Goal: Task Accomplishment & Management: Manage account settings

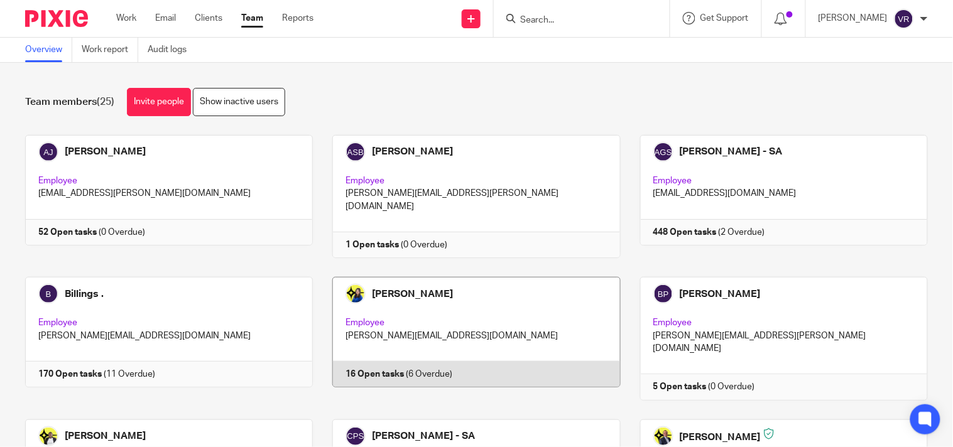
scroll to position [70, 0]
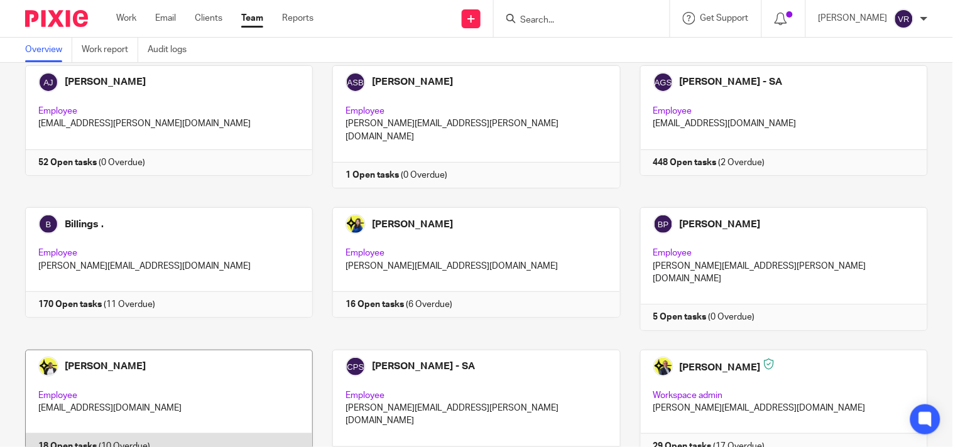
click at [241, 365] on link at bounding box center [159, 411] width 307 height 123
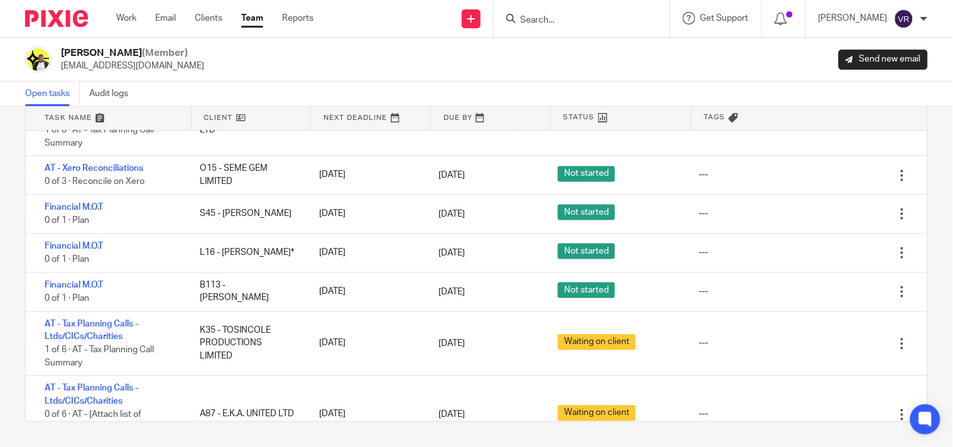
scroll to position [511, 0]
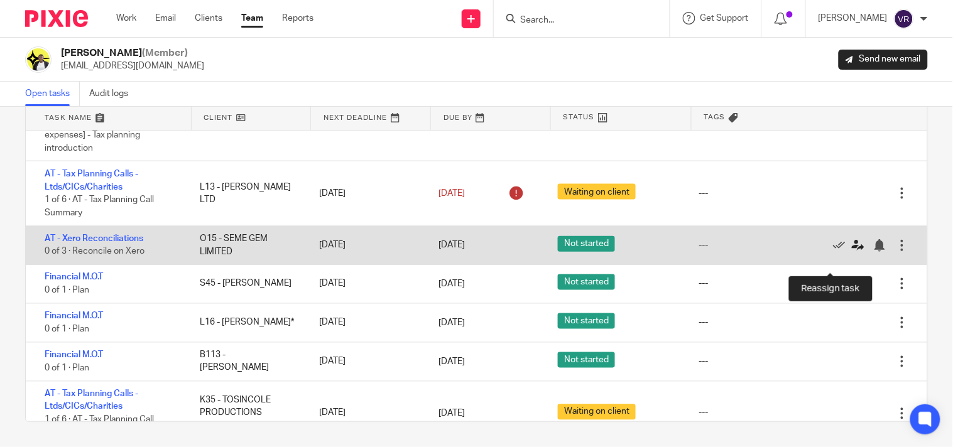
click at [851, 252] on icon at bounding box center [857, 245] width 13 height 13
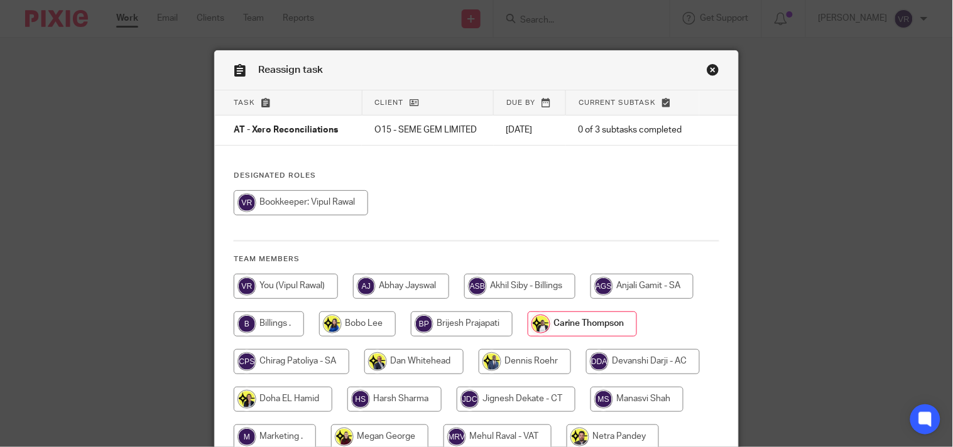
click at [273, 215] on input "radio" at bounding box center [301, 202] width 134 height 25
radio input "true"
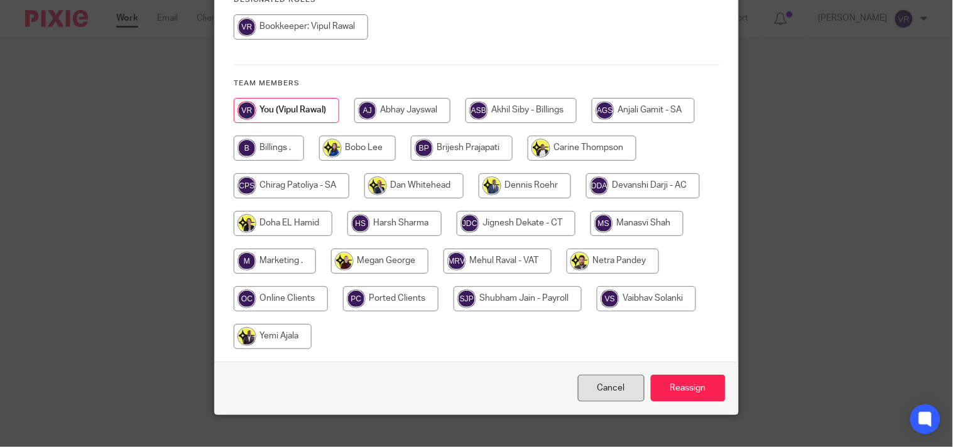
scroll to position [195, 0]
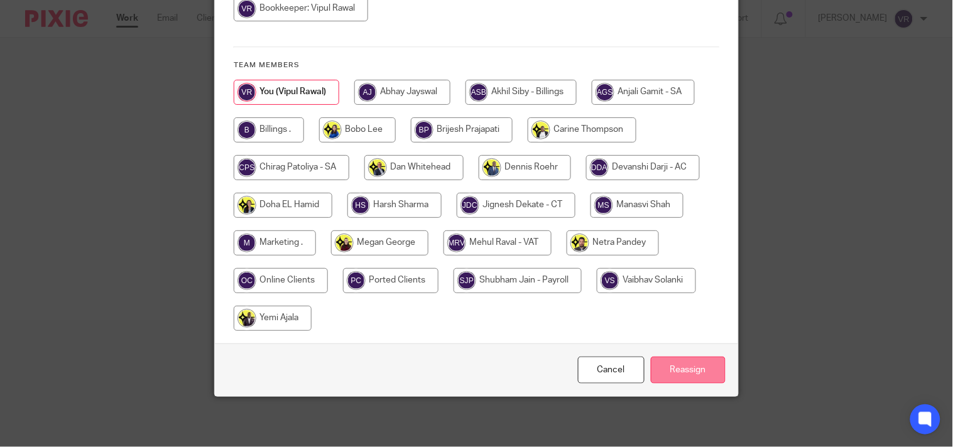
click at [693, 370] on input "Reassign" at bounding box center [687, 370] width 75 height 27
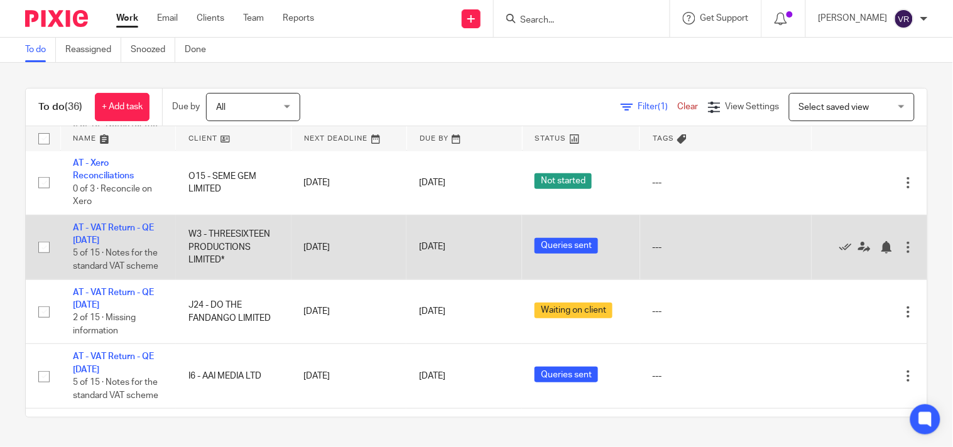
scroll to position [70, 0]
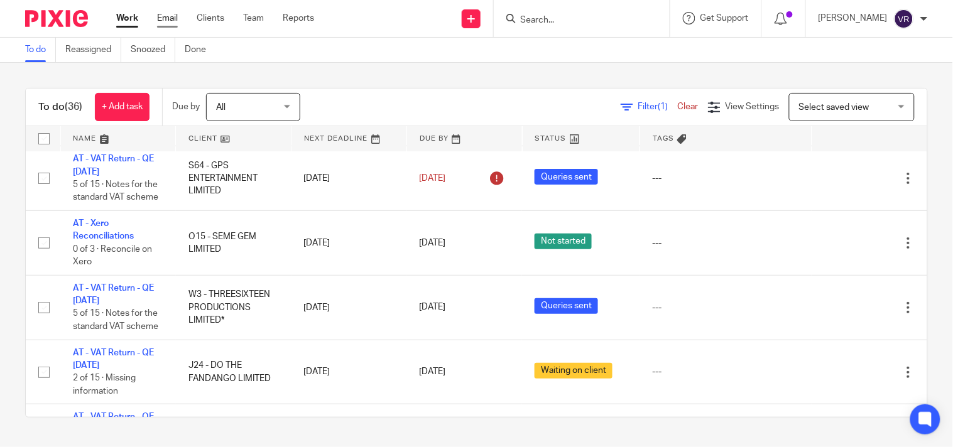
click at [176, 19] on link "Email" at bounding box center [167, 18] width 21 height 13
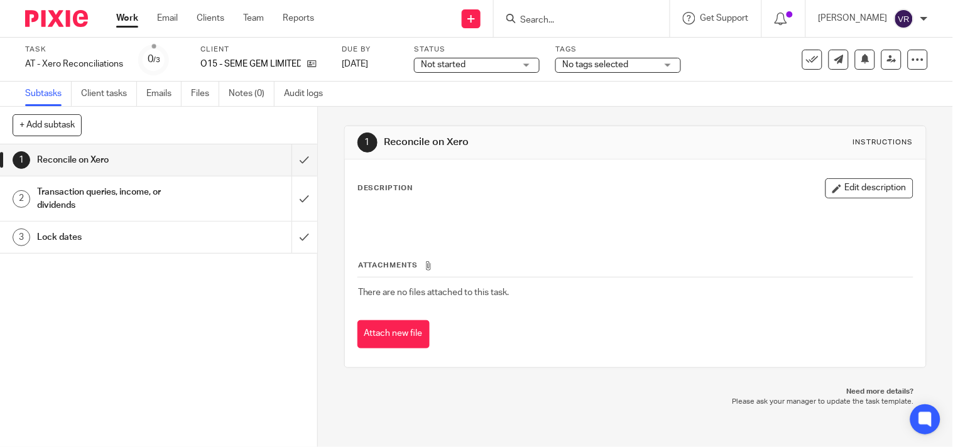
click at [529, 69] on div "Not started Not started" at bounding box center [477, 65] width 126 height 15
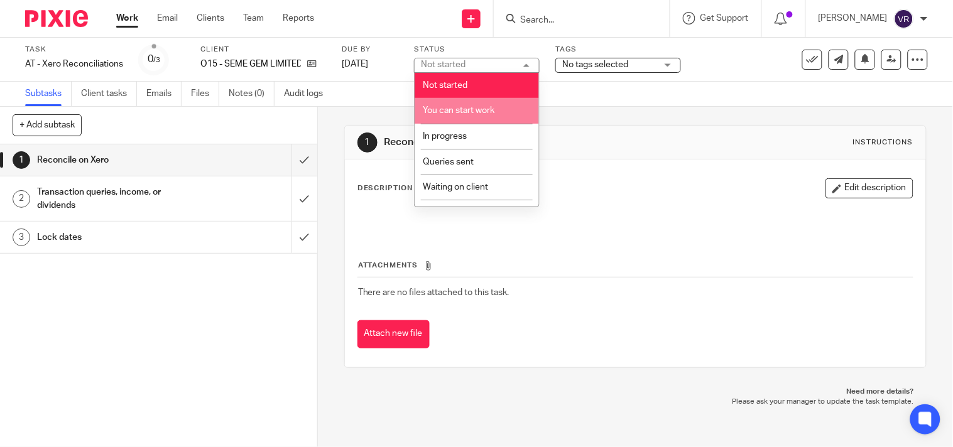
click at [434, 110] on span "You can start work" at bounding box center [459, 110] width 72 height 9
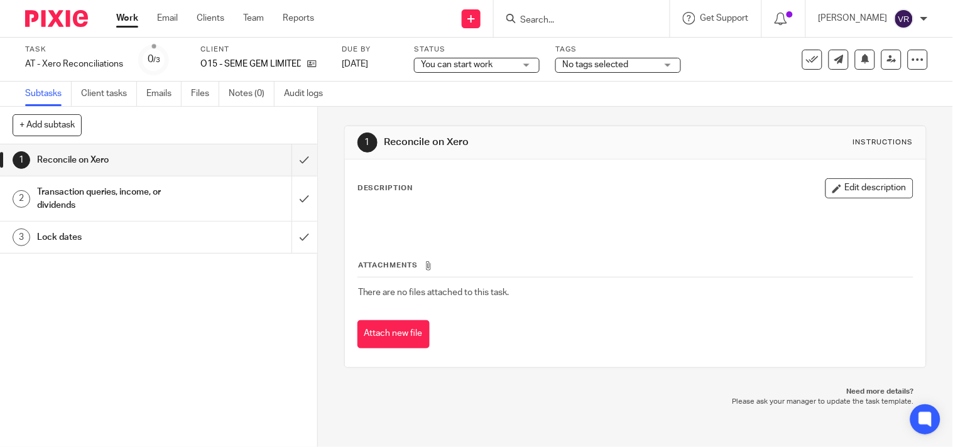
click at [416, 97] on div "Subtasks Client tasks Emails Files Notes (0) Audit logs" at bounding box center [476, 94] width 953 height 25
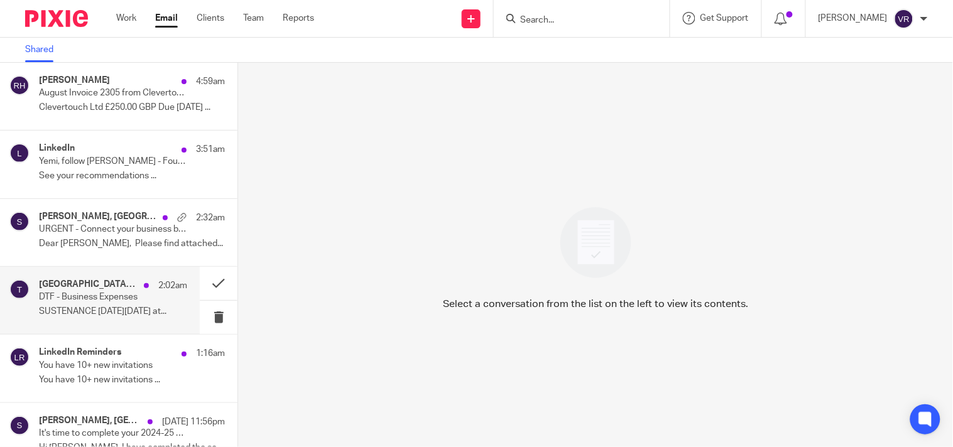
click at [74, 310] on p "SUSTENANCE [DATE][DATE] at..." at bounding box center [113, 311] width 148 height 11
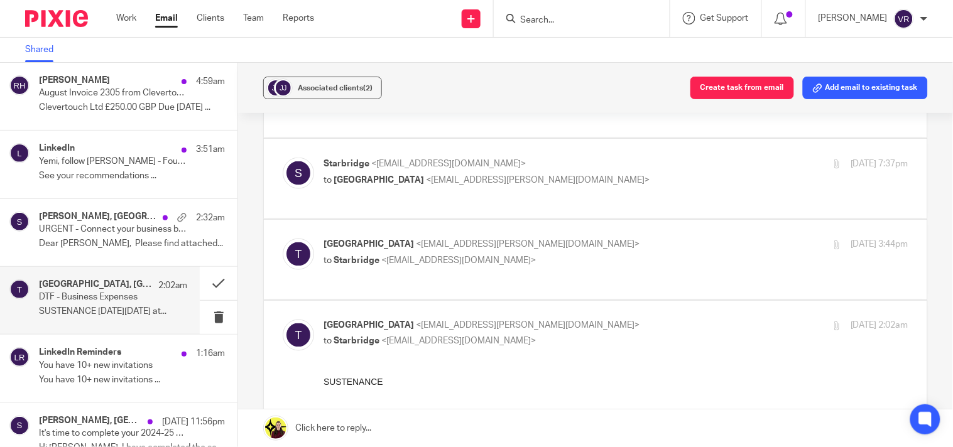
scroll to position [418, 0]
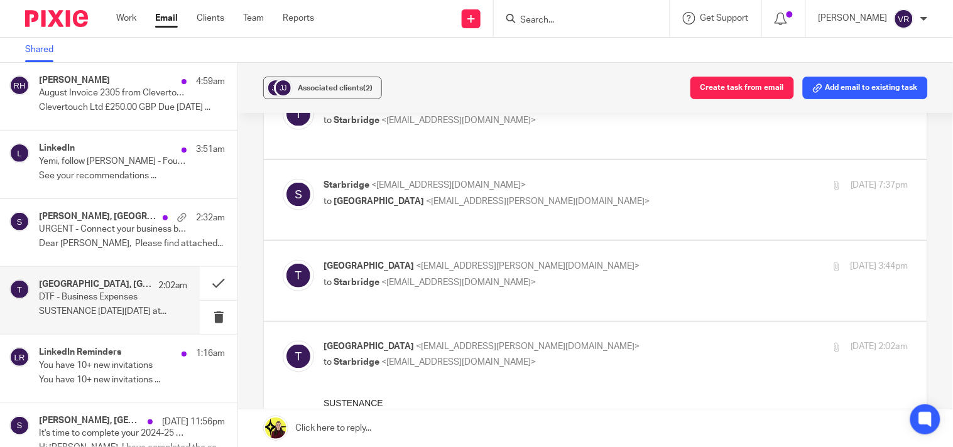
click at [605, 260] on p "Tokio <tokio.myers@gmail.com>" at bounding box center [517, 266] width 389 height 13
checkbox input "true"
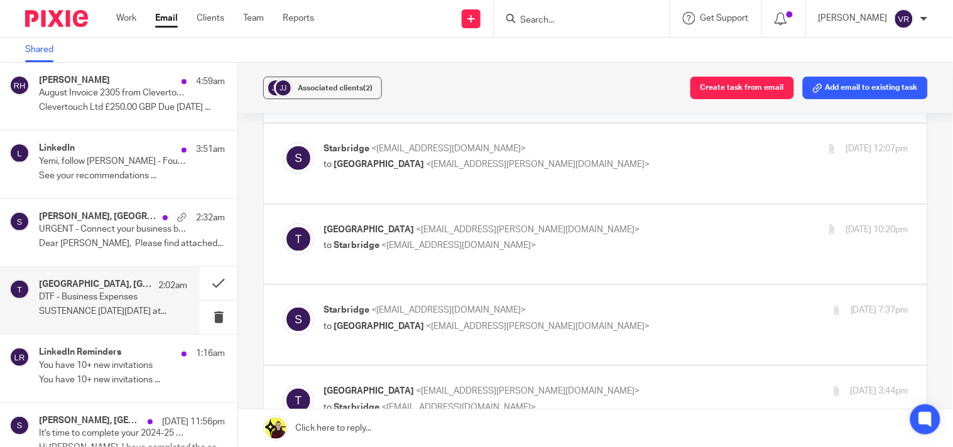
scroll to position [279, 0]
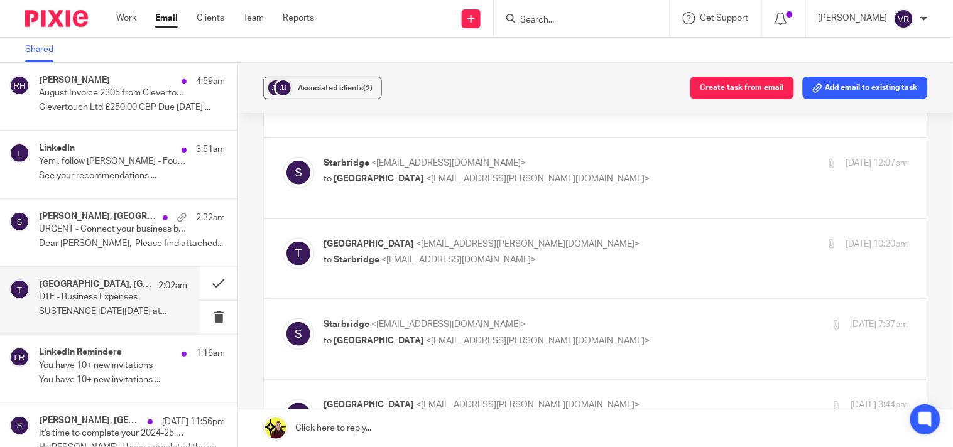
click at [623, 318] on div "Starbridge <info@starbridge.uk> to Tokio <tokio.myers@gmail.com> 22 Aug 2025 7:…" at bounding box center [615, 333] width 585 height 31
checkbox input "true"
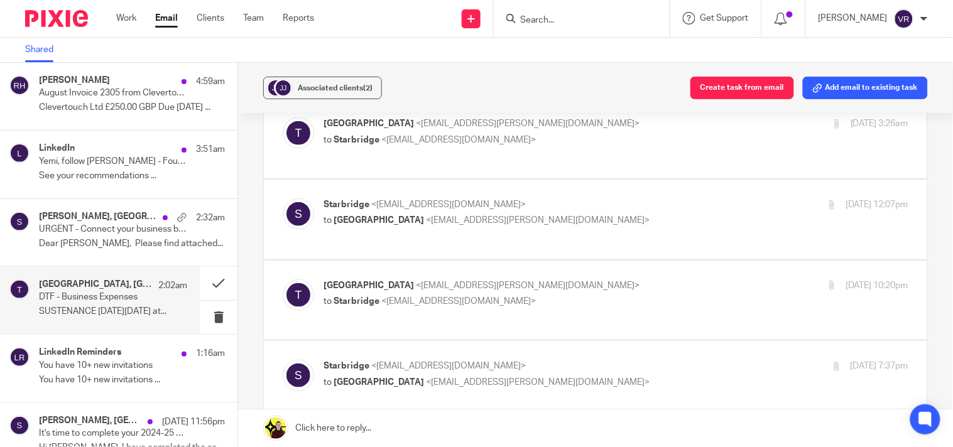
scroll to position [209, 0]
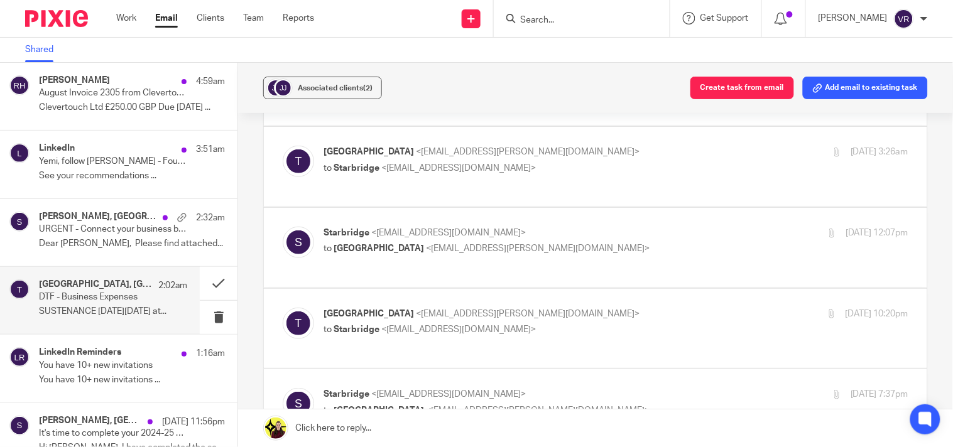
click at [622, 308] on div "Tokio <tokio.myers@gmail.com> to Starbridge <info@starbridge.uk>" at bounding box center [517, 322] width 389 height 29
checkbox input "true"
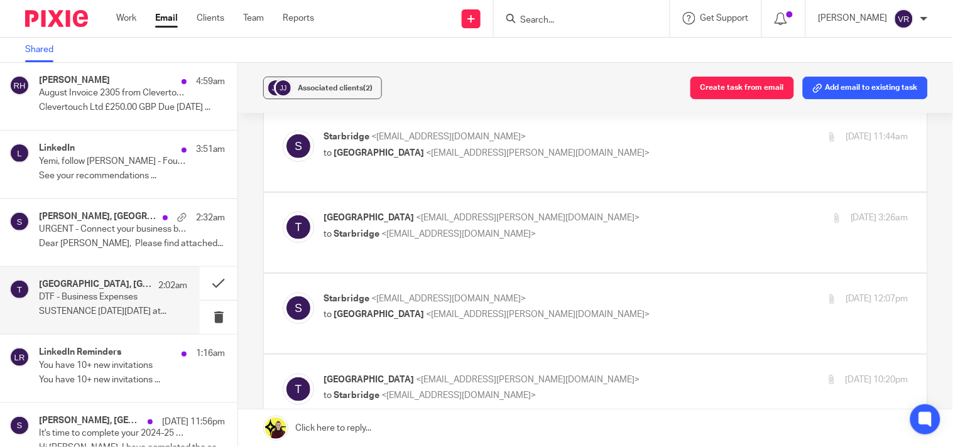
scroll to position [139, 0]
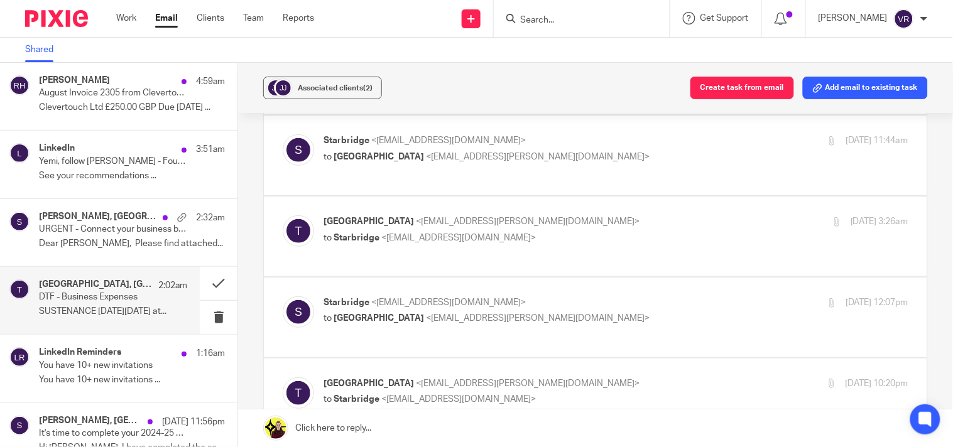
click at [622, 296] on div "Starbridge <info@starbridge.uk> to Tokio <tokio.myers@gmail.com>" at bounding box center [517, 310] width 389 height 29
checkbox input "true"
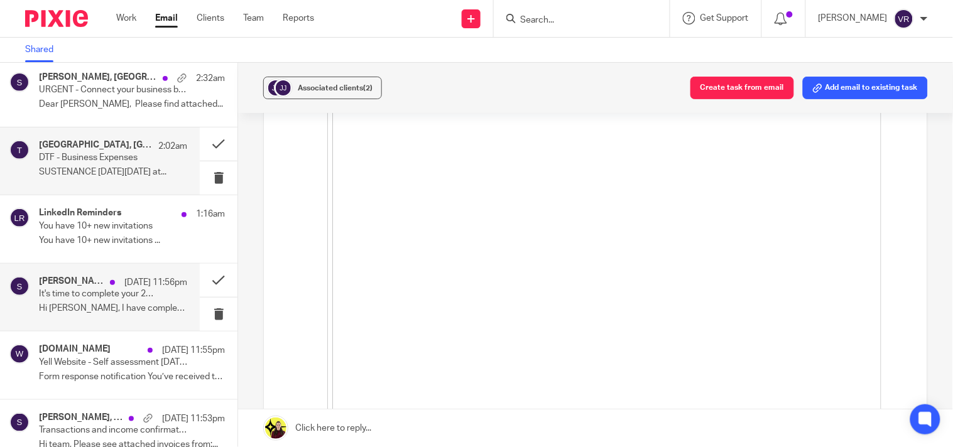
click at [72, 304] on p "Hi Carine, I have completed the self..." at bounding box center [113, 308] width 148 height 11
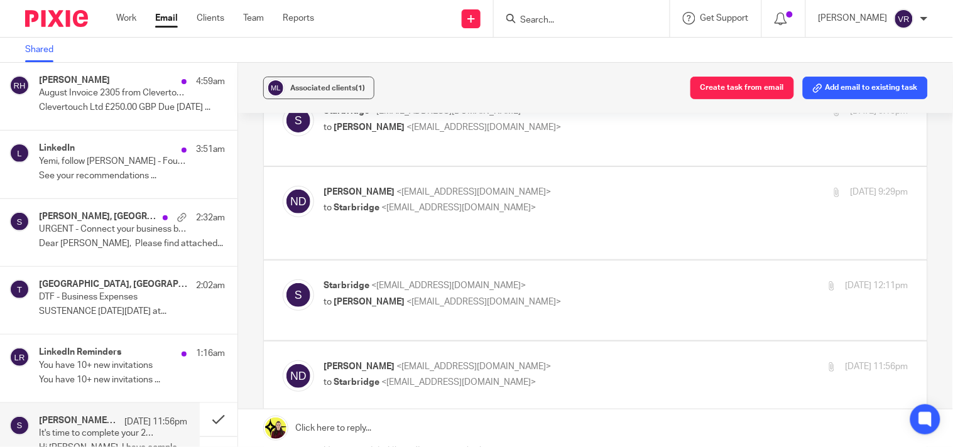
scroll to position [70, 0]
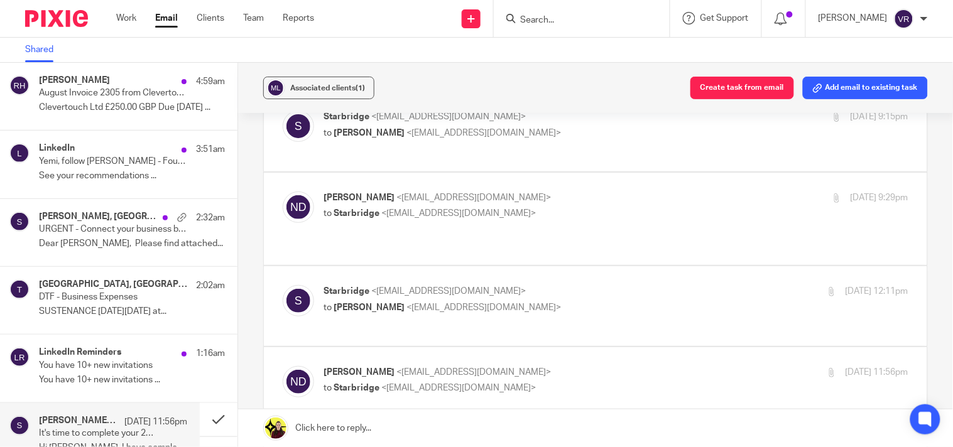
click at [598, 301] on p "to Niks Delanancy <niks@niks.co>" at bounding box center [517, 307] width 389 height 13
checkbox input "true"
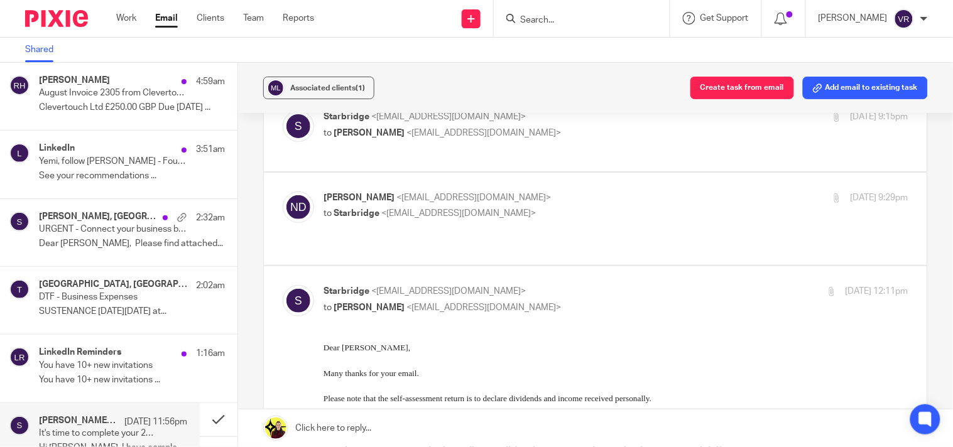
scroll to position [0, 0]
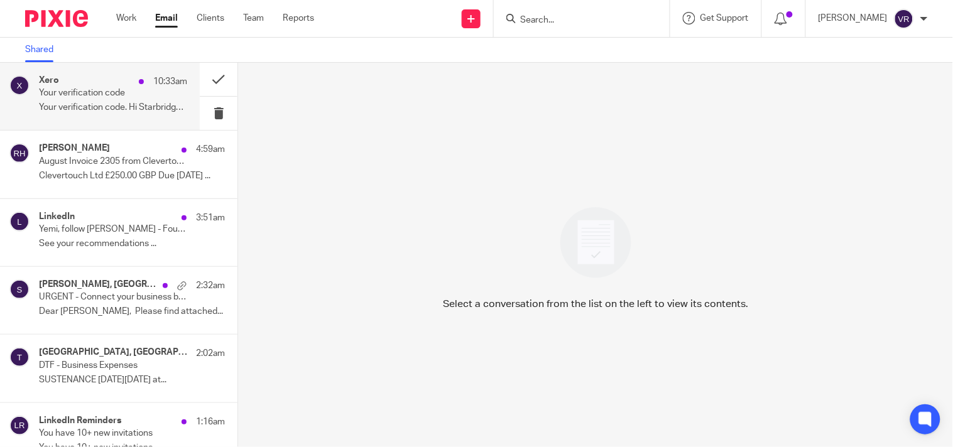
click at [82, 116] on div "Xero 10:33am Your verification code Your verification code. Hi Starbridge, Ente…" at bounding box center [113, 96] width 148 height 42
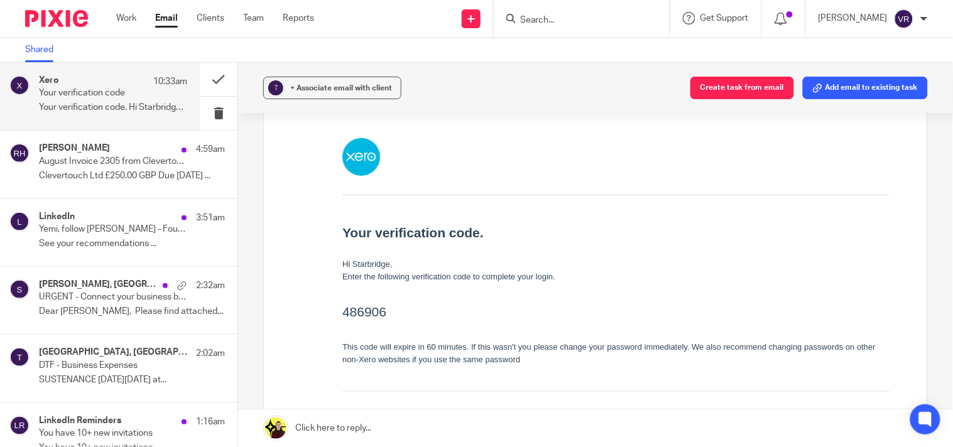
scroll to position [139, 0]
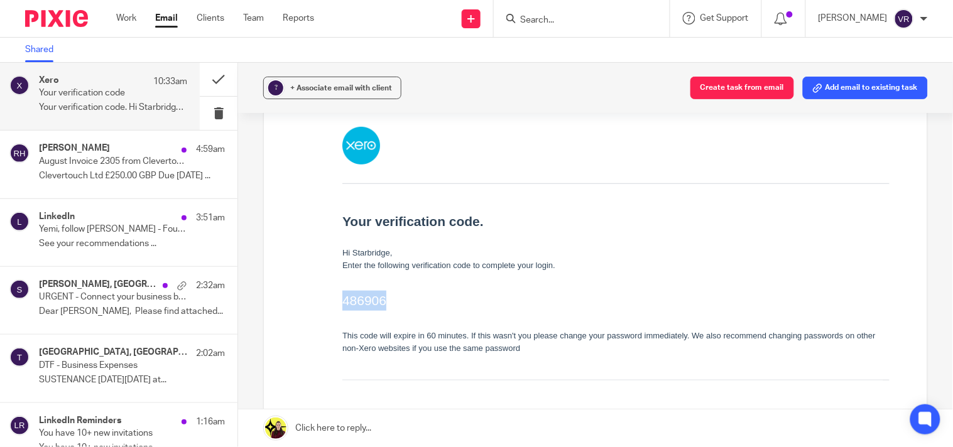
drag, startPoint x: 342, startPoint y: 300, endPoint x: 388, endPoint y: 301, distance: 45.9
click at [388, 301] on h2 "486906" at bounding box center [615, 300] width 547 height 20
copy h2 "486906"
click at [208, 113] on button at bounding box center [219, 113] width 38 height 33
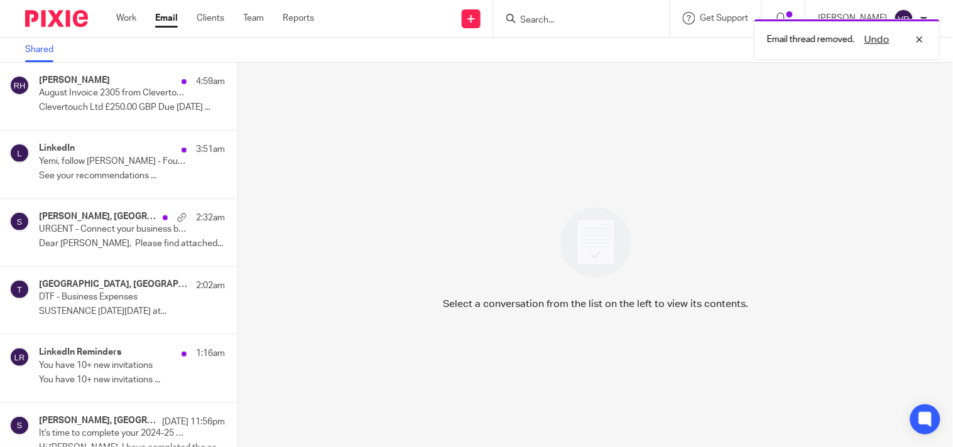
click at [130, 9] on div "Work Email Clients Team Reports Work Email Clients Team Reports Settings" at bounding box center [218, 18] width 229 height 37
click at [130, 19] on link "Work" at bounding box center [126, 18] width 20 height 13
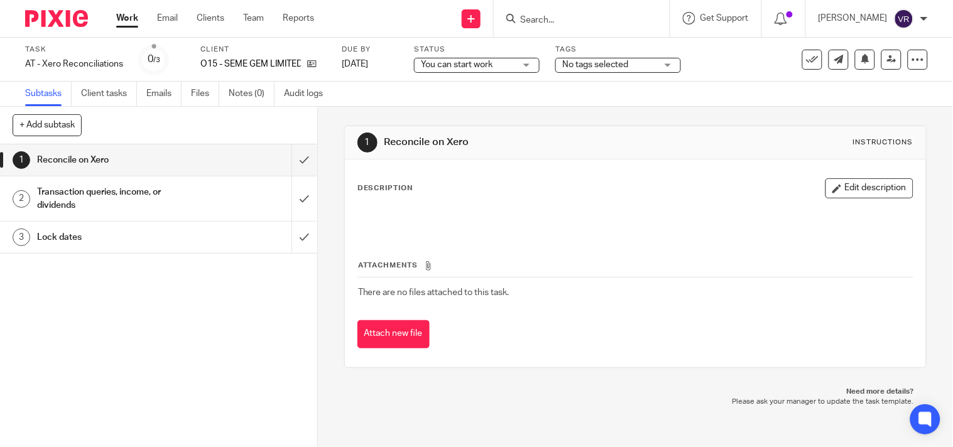
click at [492, 63] on span "You can start work" at bounding box center [457, 64] width 72 height 9
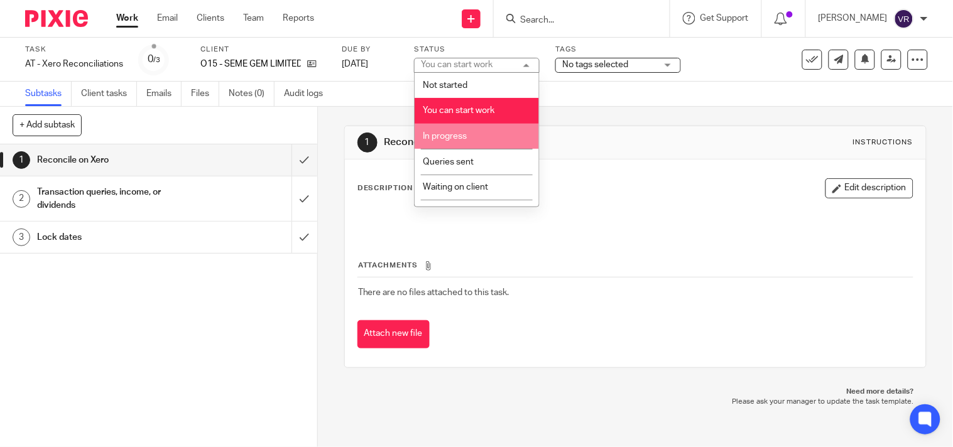
click at [446, 143] on li "In progress" at bounding box center [476, 137] width 124 height 26
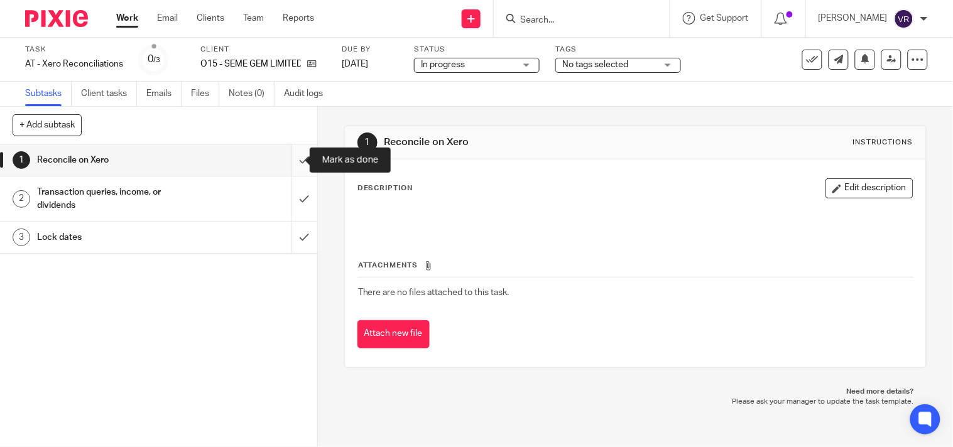
click at [294, 166] on input "submit" at bounding box center [158, 159] width 317 height 31
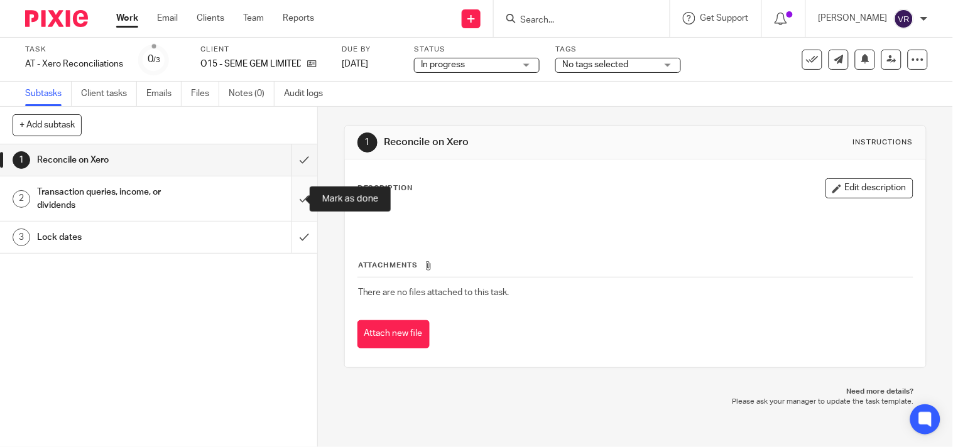
click at [296, 186] on input "submit" at bounding box center [158, 198] width 317 height 45
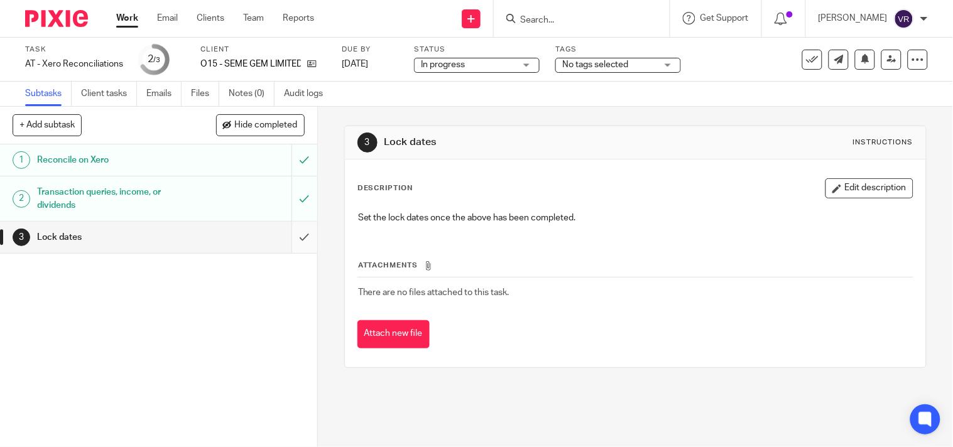
click at [290, 244] on input "submit" at bounding box center [158, 237] width 317 height 31
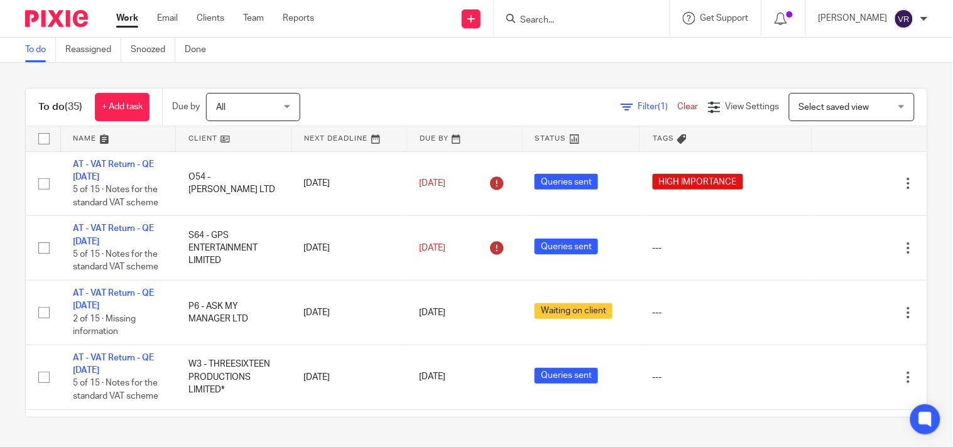
click at [649, 60] on div "To do Reassigned Snoozed Done" at bounding box center [476, 50] width 953 height 25
